Goal: Task Accomplishment & Management: Manage account settings

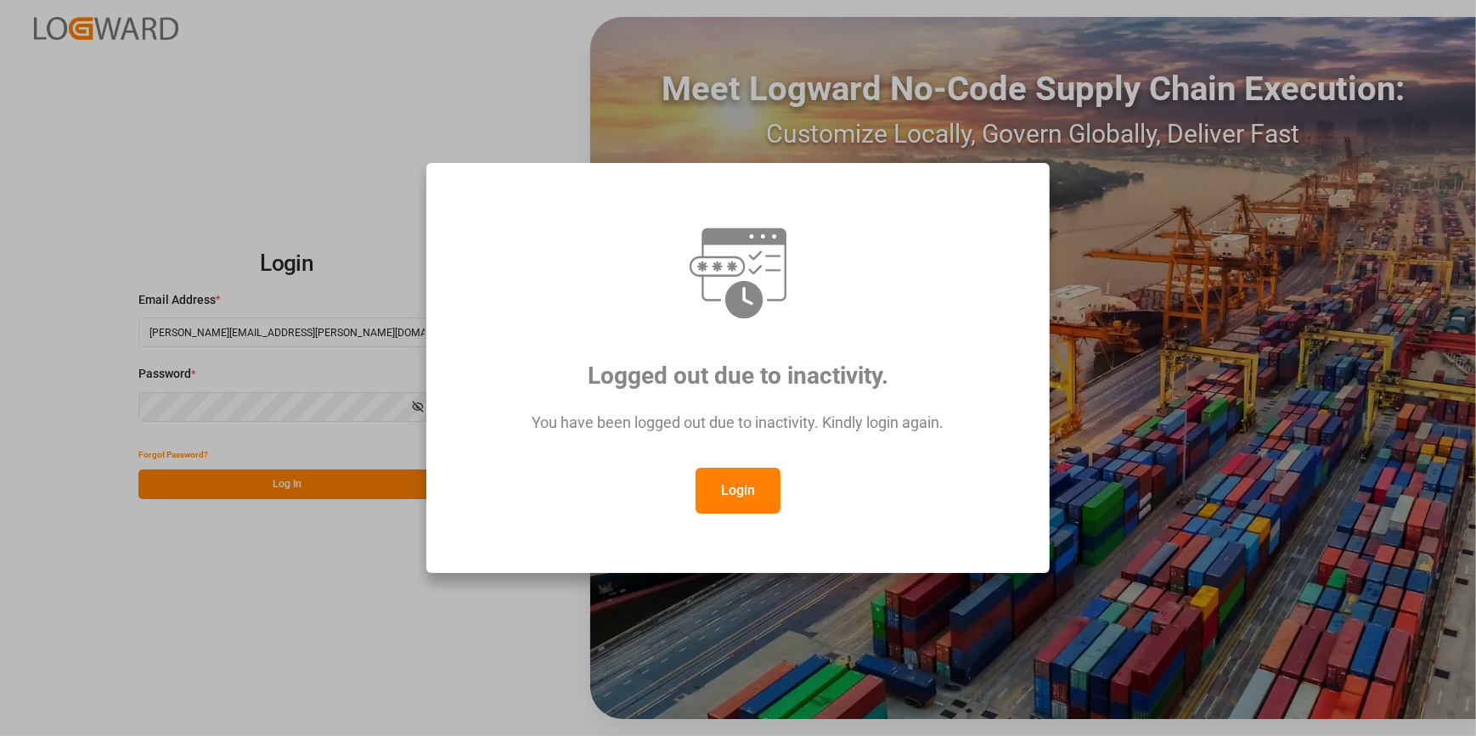
click at [733, 494] on button "Login" at bounding box center [737, 491] width 85 height 46
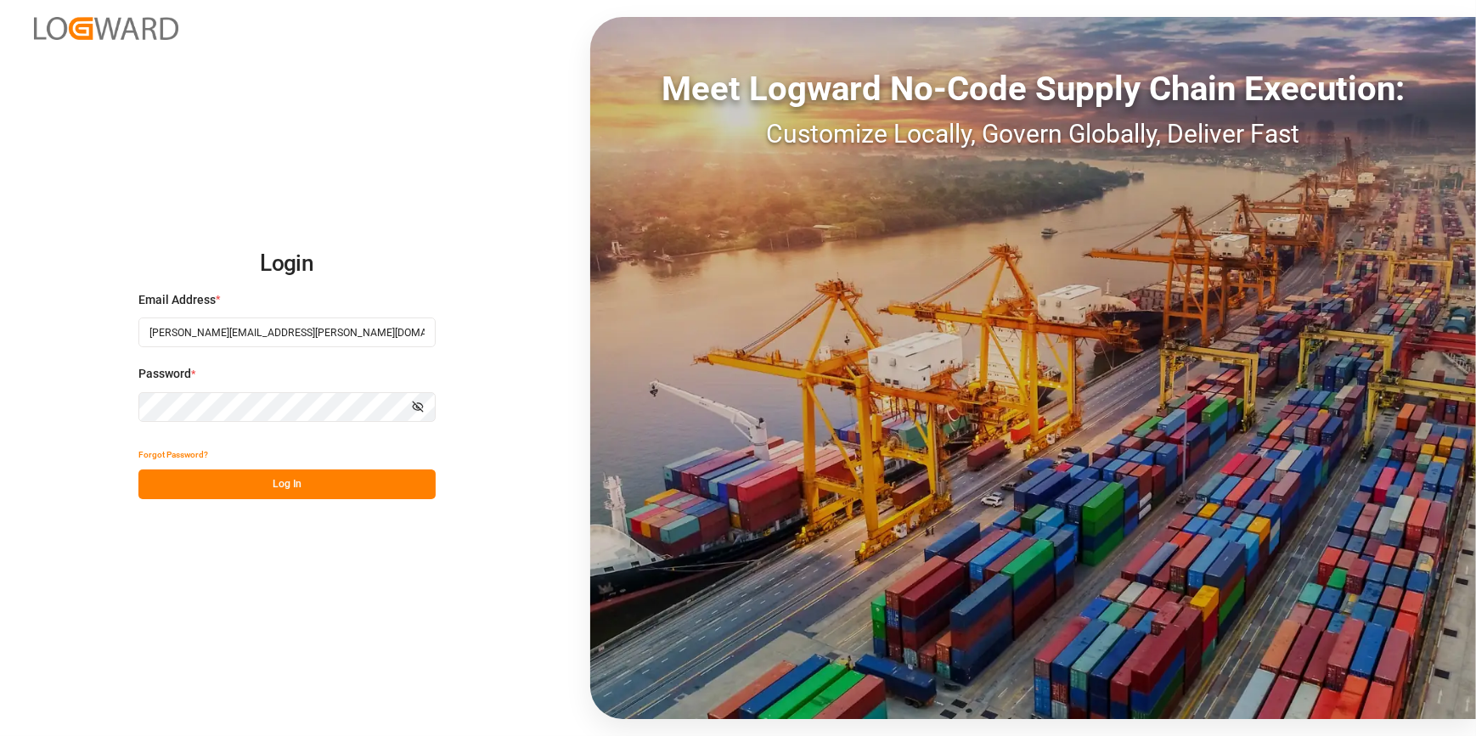
click at [290, 485] on button "Log In" at bounding box center [286, 485] width 297 height 30
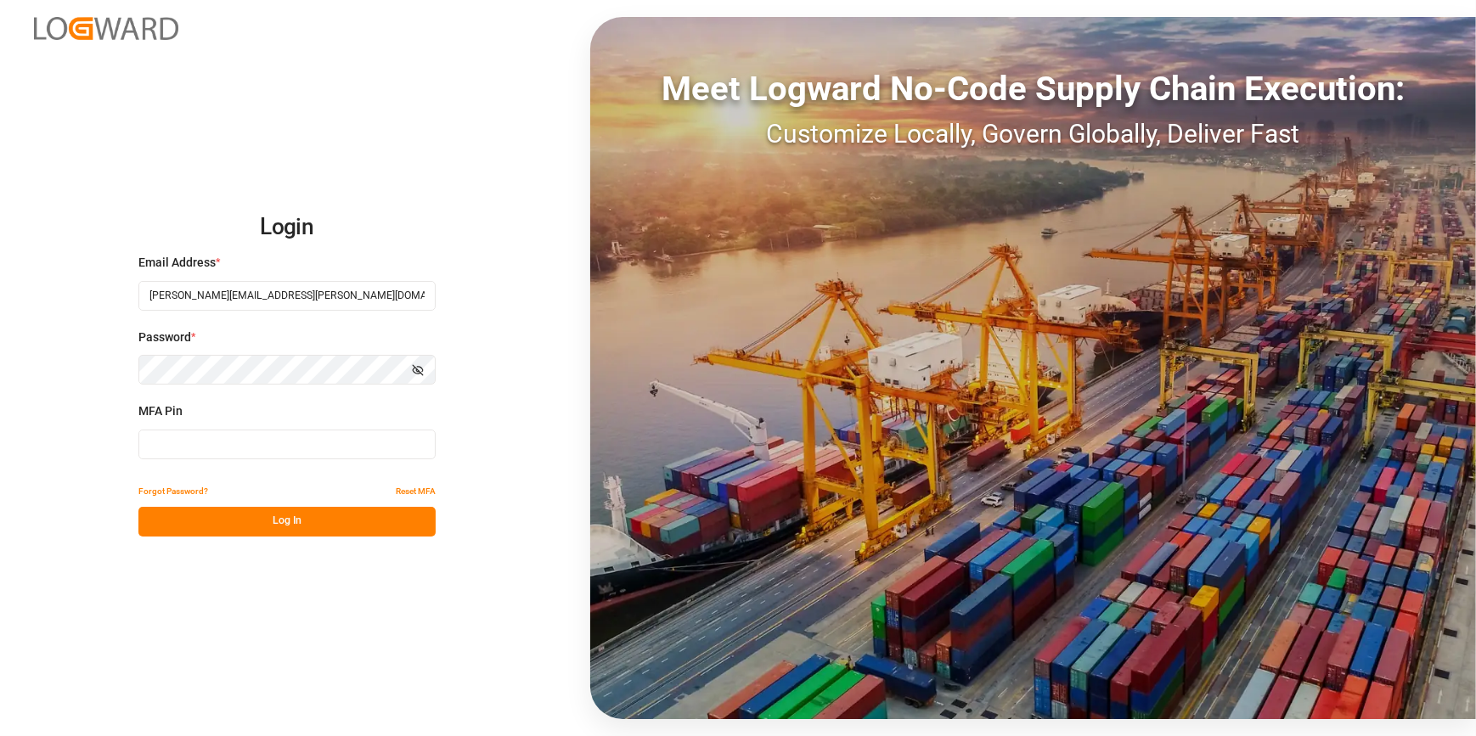
click at [277, 454] on input at bounding box center [286, 445] width 297 height 30
type input "709978"
click at [318, 522] on button "Log In" at bounding box center [286, 522] width 297 height 30
